Goal: Navigation & Orientation: Understand site structure

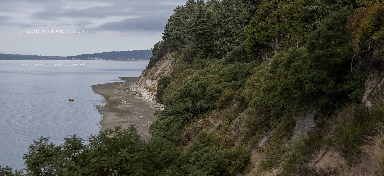
scroll to position [94, 0]
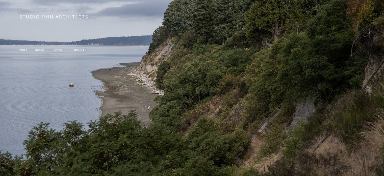
click at [23, 48] on span "work" at bounding box center [23, 49] width 8 height 4
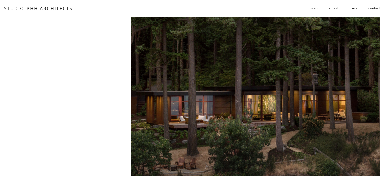
click at [334, 8] on link "about" at bounding box center [333, 8] width 9 height 8
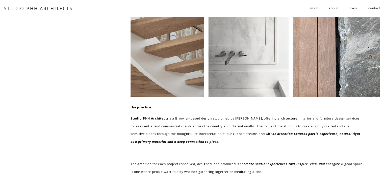
click at [52, 10] on link "STUDIO PHH ARCHITECTS" at bounding box center [38, 8] width 69 height 6
